Goal: Task Accomplishment & Management: Use online tool/utility

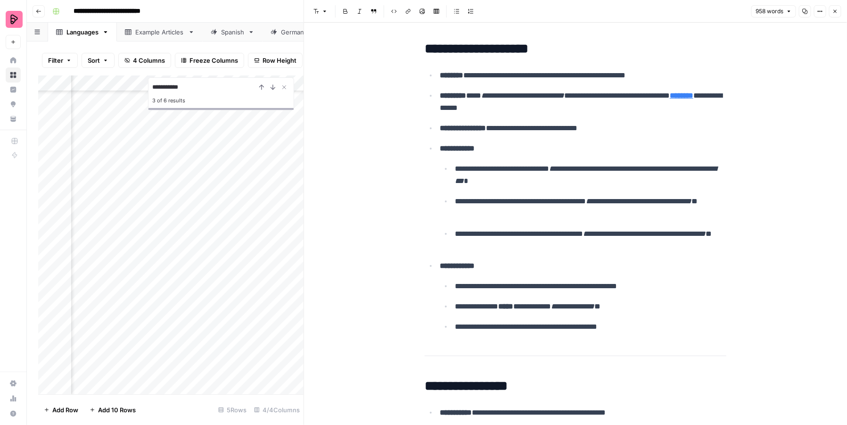
scroll to position [3231, 0]
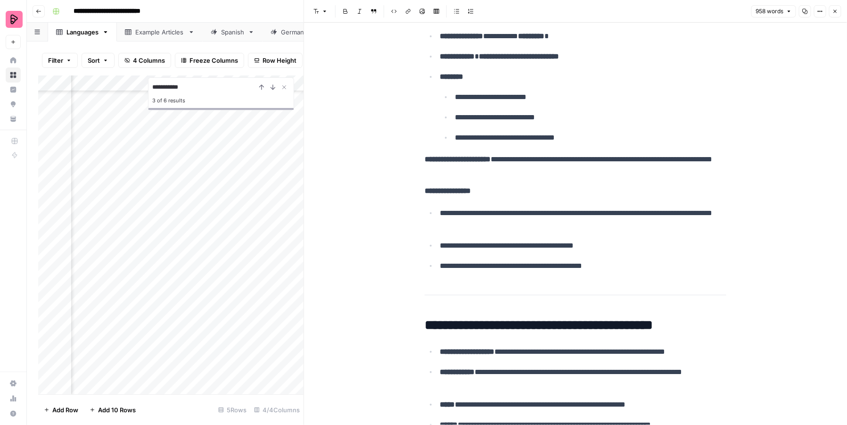
click at [834, 11] on icon "button" at bounding box center [836, 11] width 6 height 6
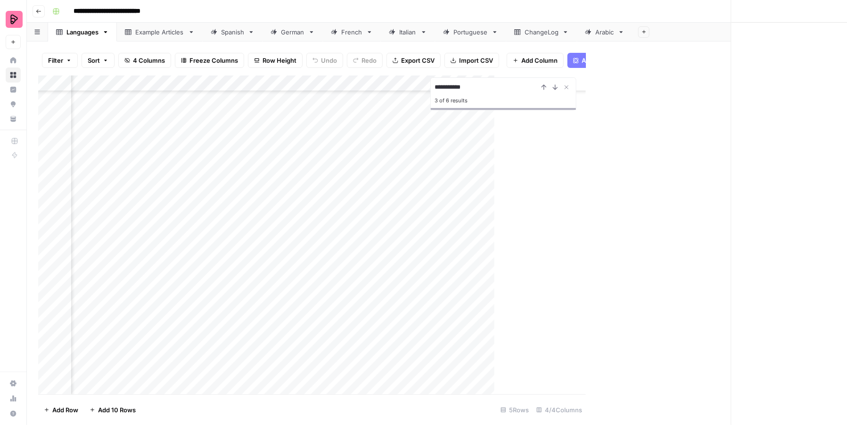
scroll to position [67, 0]
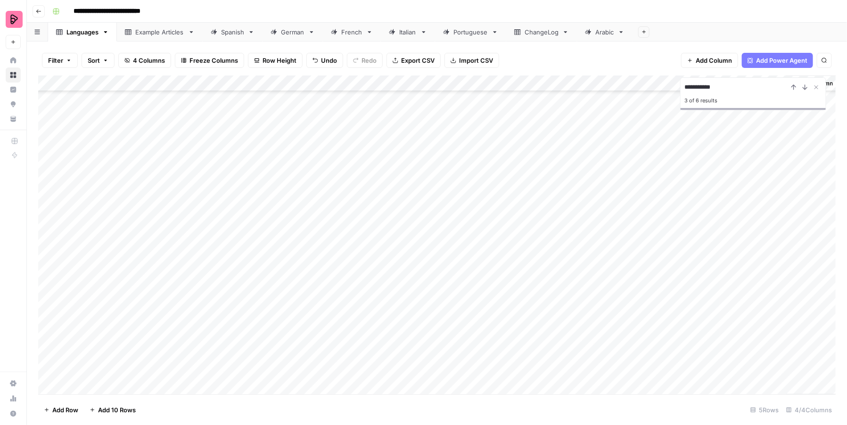
click at [352, 31] on div "French" at bounding box center [351, 31] width 21 height 9
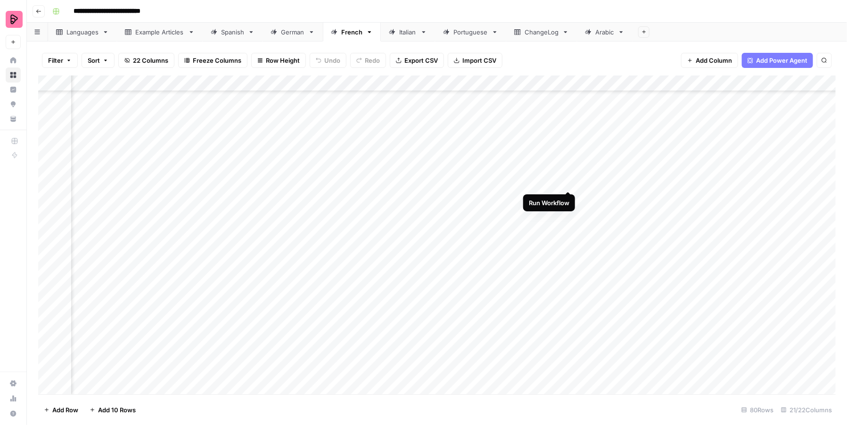
click at [569, 181] on div "Add Column" at bounding box center [437, 234] width 798 height 319
click at [613, 277] on div "Add Column" at bounding box center [437, 234] width 798 height 319
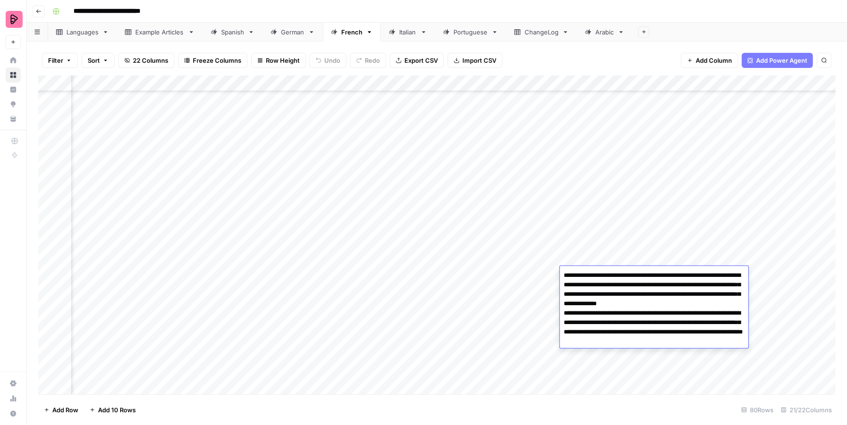
click at [524, 291] on div "Add Column" at bounding box center [437, 234] width 798 height 319
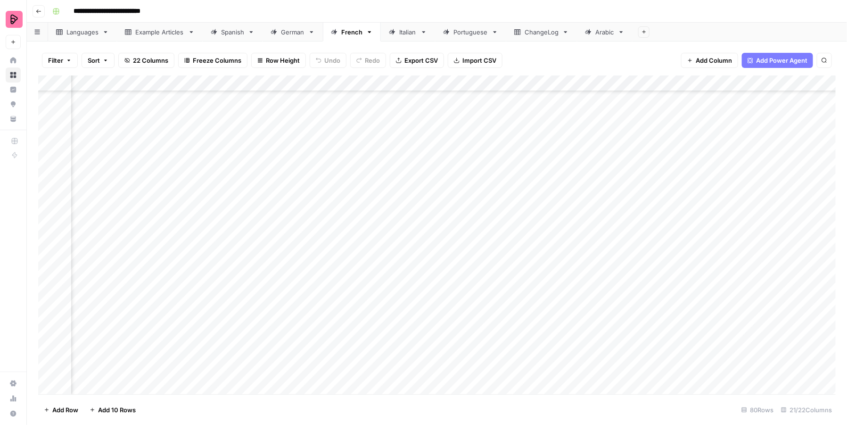
click at [594, 164] on div "Add Column" at bounding box center [437, 234] width 798 height 319
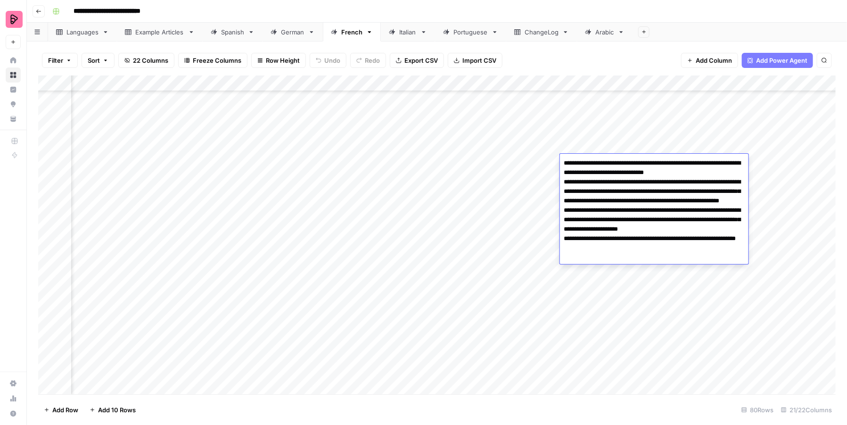
click at [565, 148] on div "Add Column" at bounding box center [437, 234] width 798 height 319
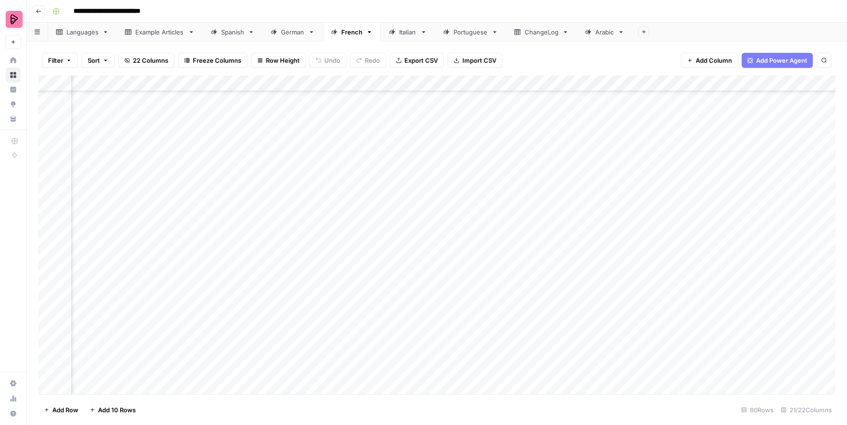
click at [565, 148] on div "Add Column" at bounding box center [437, 234] width 798 height 319
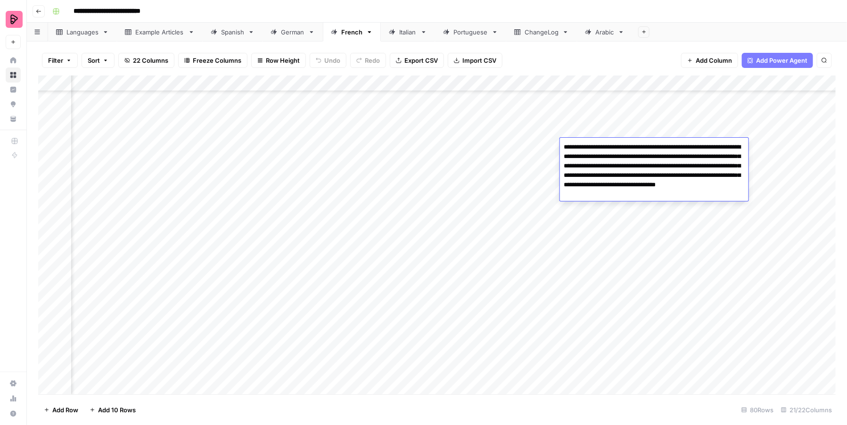
click at [526, 181] on div "Add Column" at bounding box center [437, 234] width 798 height 319
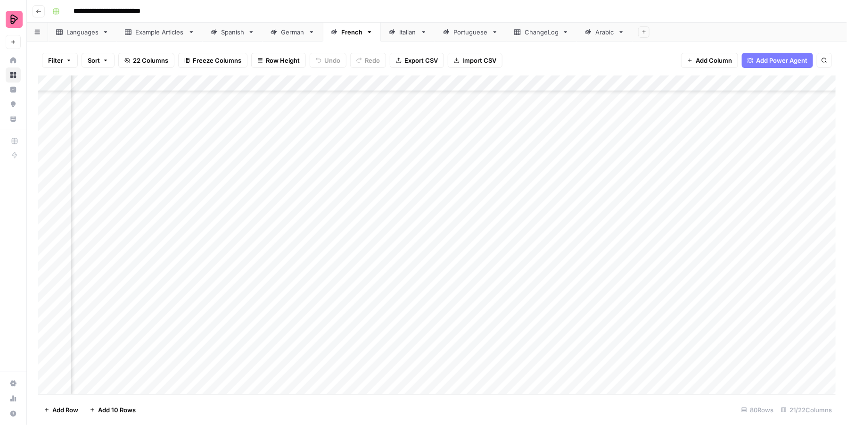
scroll to position [994, 222]
